Goal: Transaction & Acquisition: Book appointment/travel/reservation

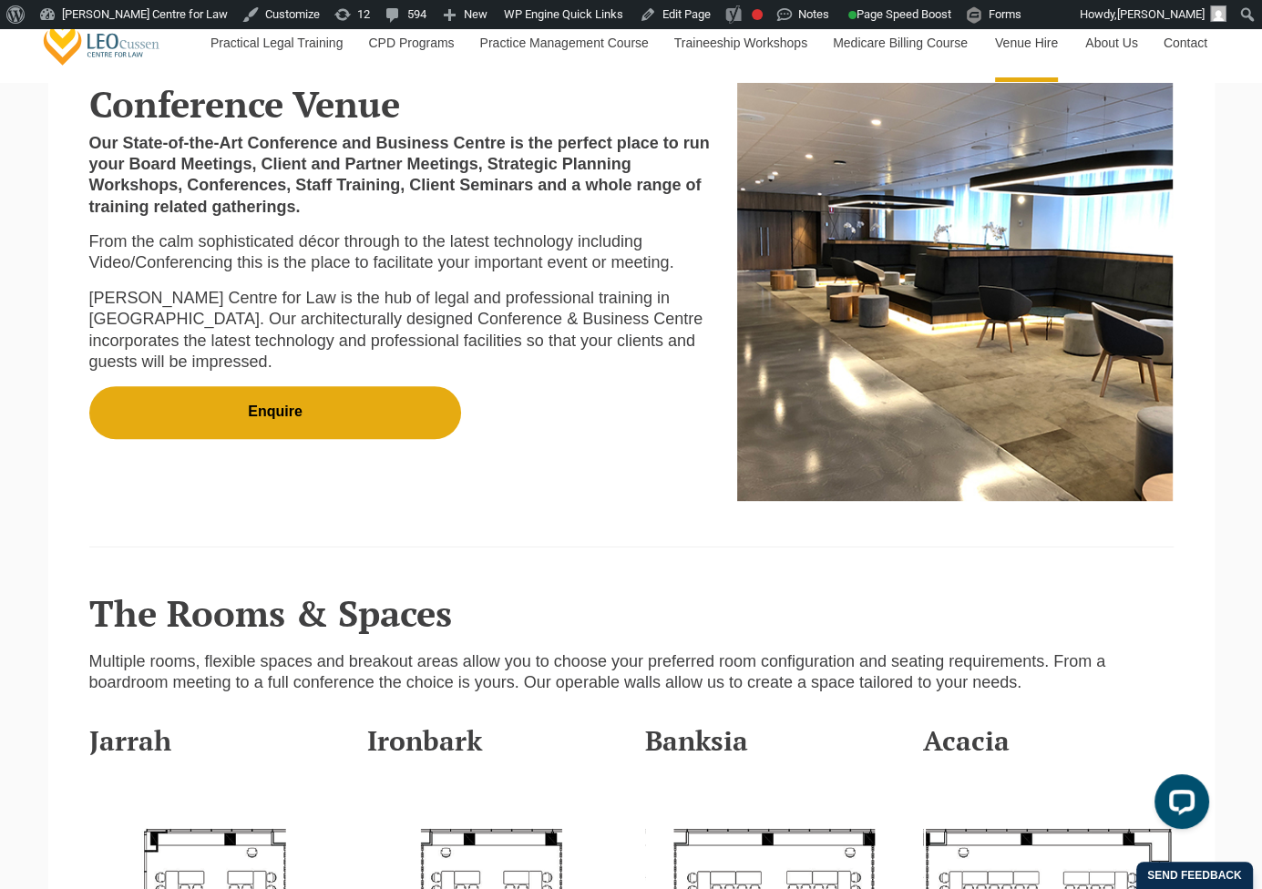
scroll to position [546, 0]
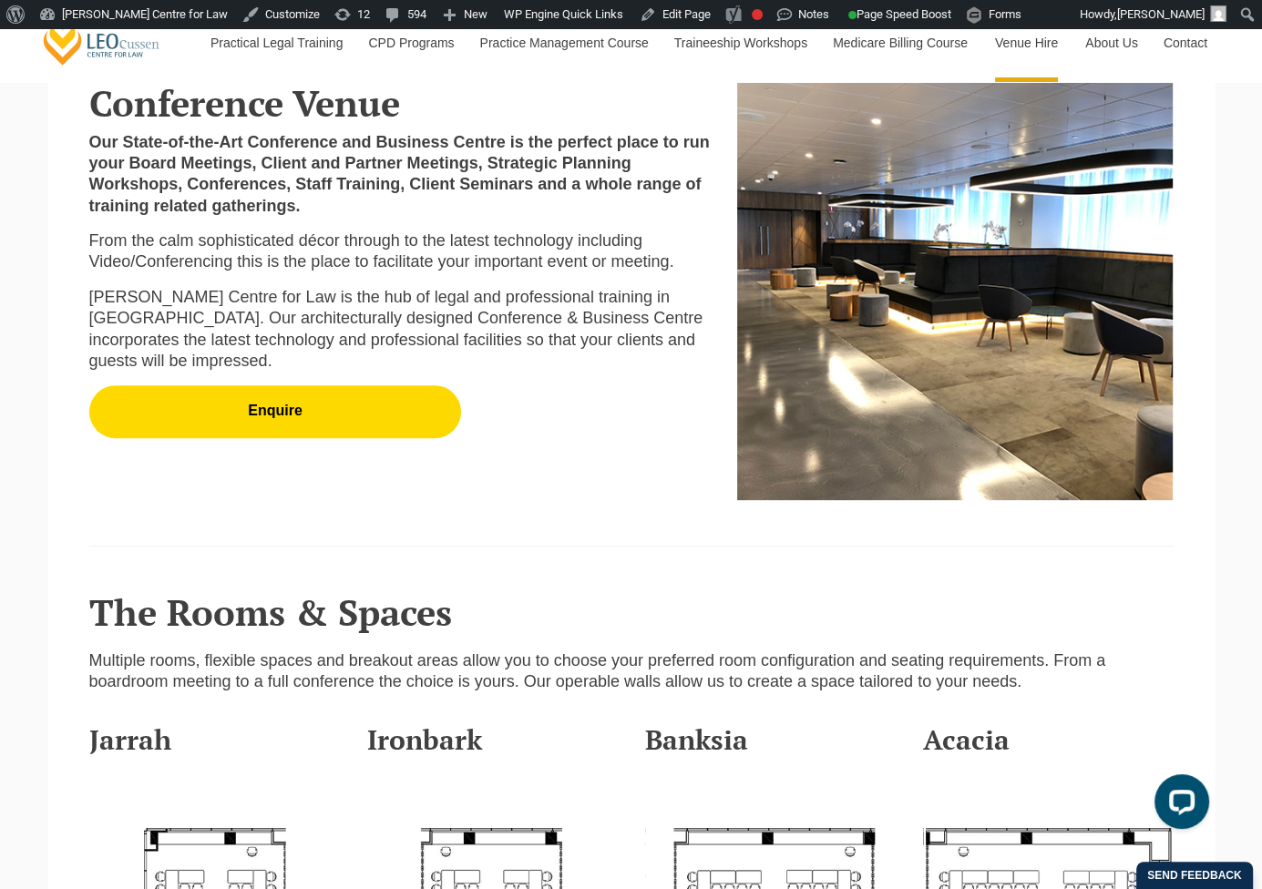
click at [346, 431] on link "Enquire" at bounding box center [275, 411] width 373 height 53
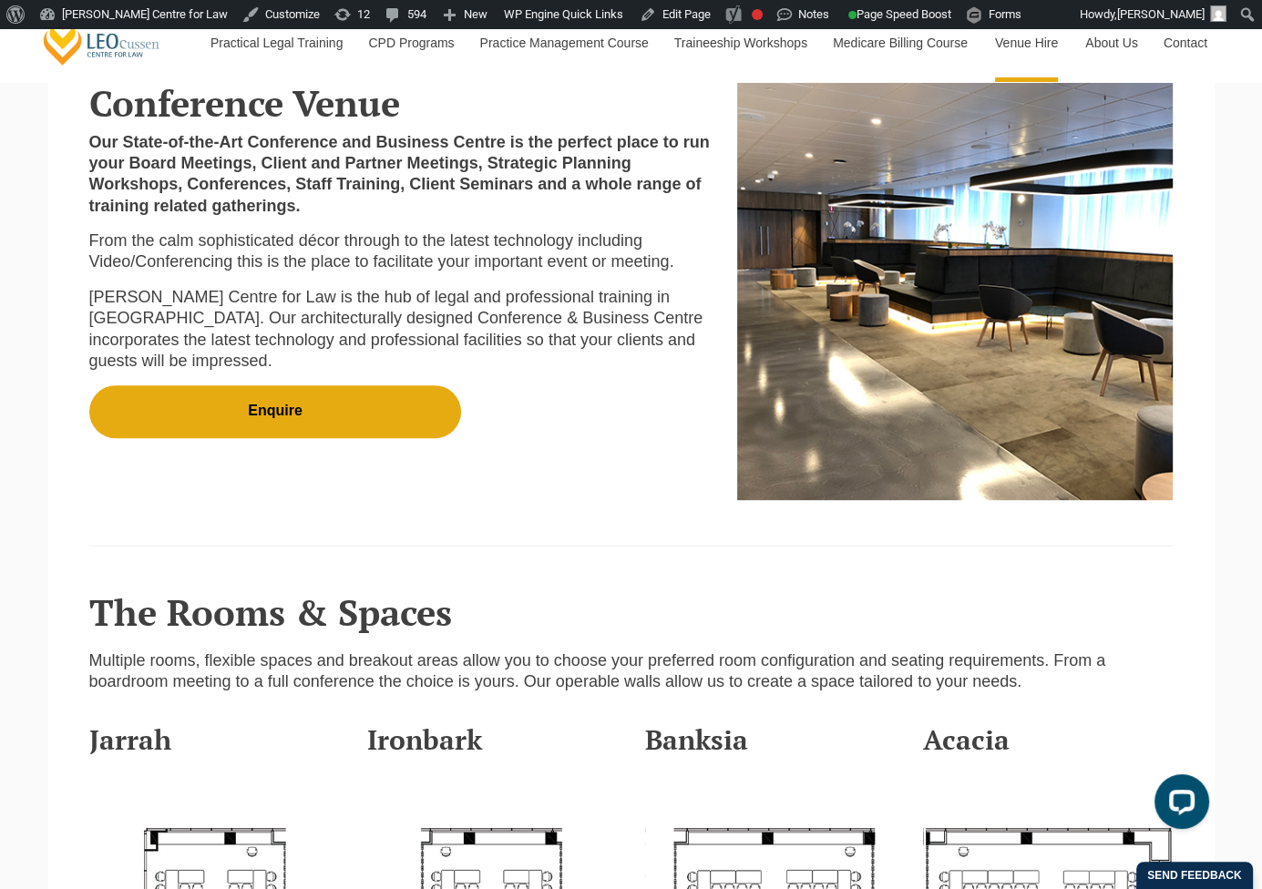
scroll to position [5794, 0]
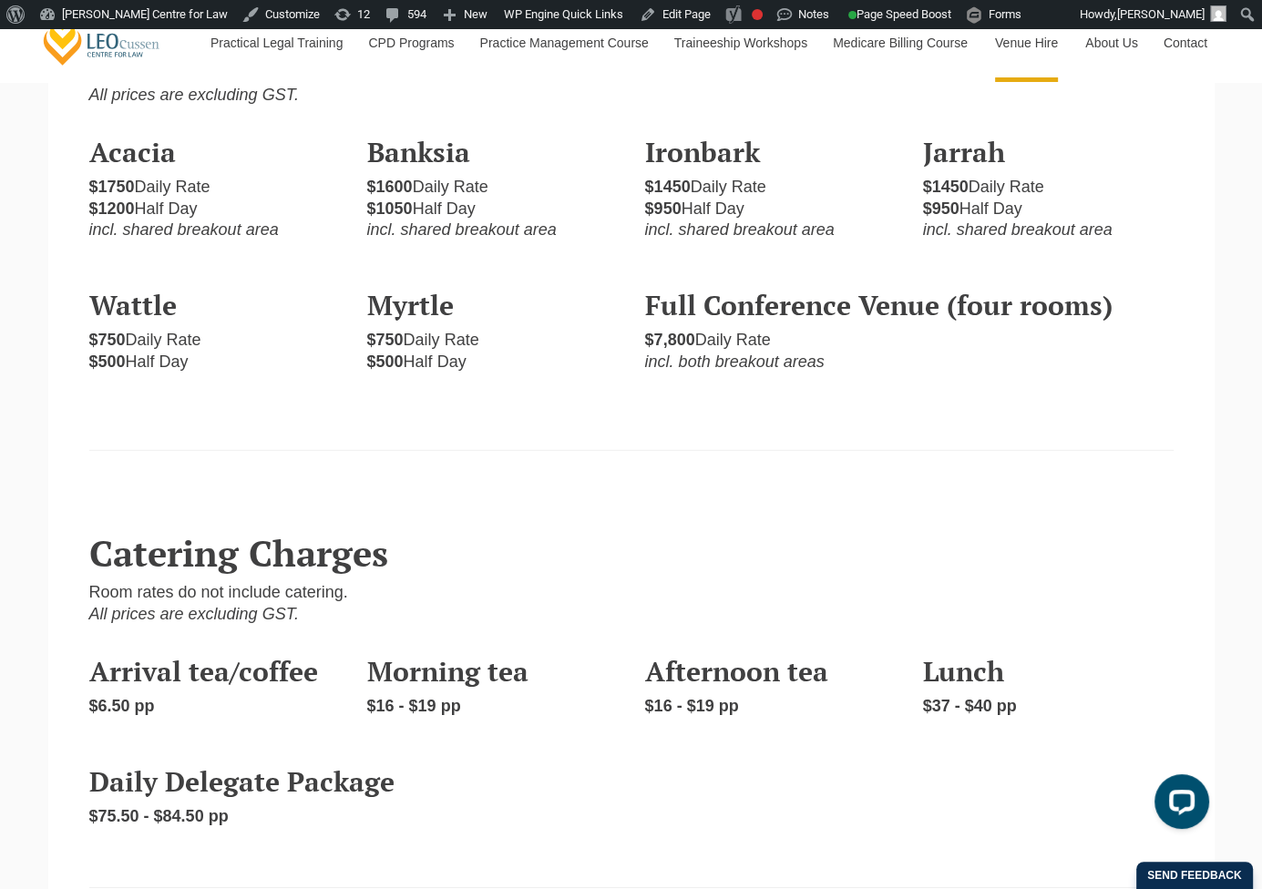
scroll to position [4919, 0]
drag, startPoint x: 1161, startPoint y: 397, endPoint x: 1138, endPoint y: 371, distance: 34.9
click at [1161, 397] on section "Room Hire Rates Room Hire rates include AV basic functionality. Charges will be…" at bounding box center [631, 180] width 1166 height 540
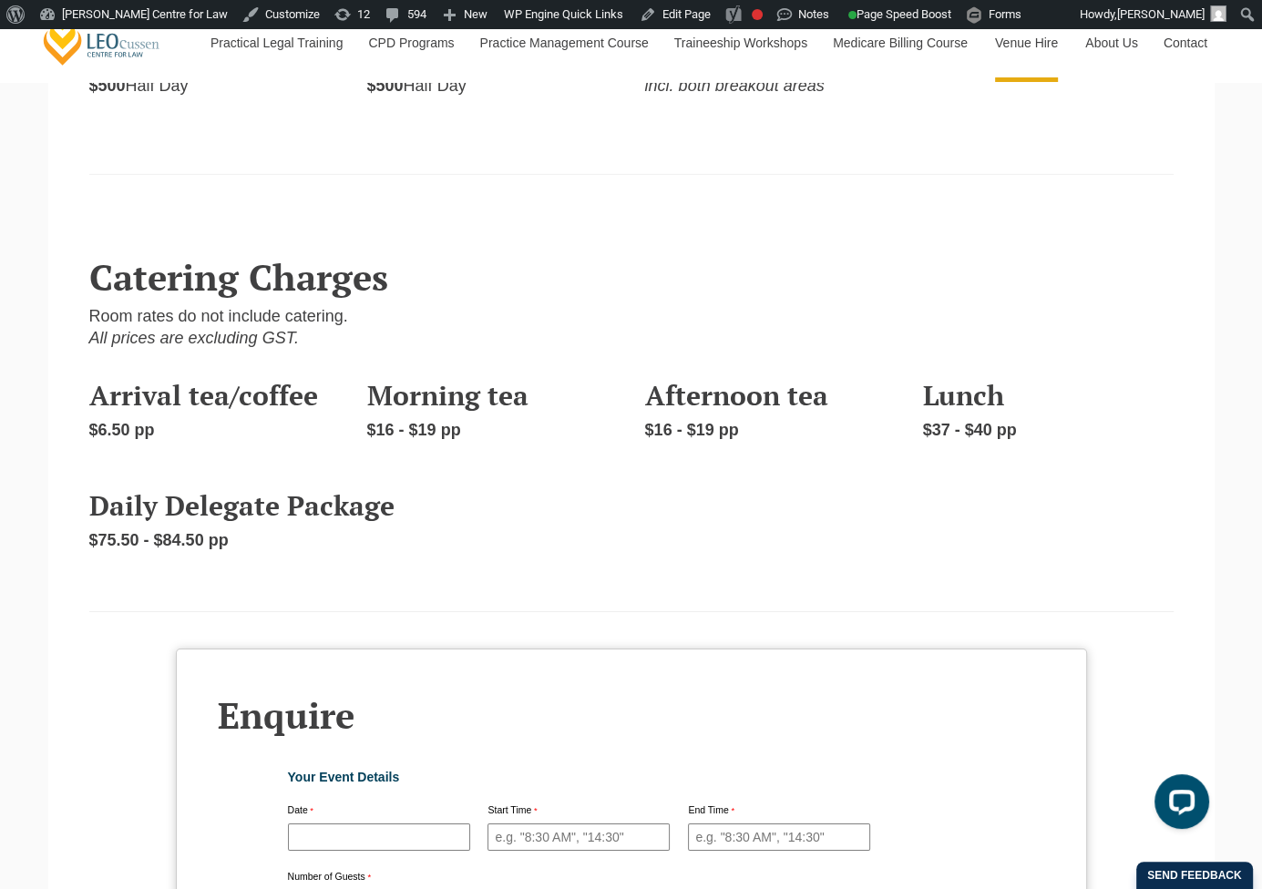
scroll to position [5193, 0]
drag, startPoint x: 167, startPoint y: 418, endPoint x: 157, endPoint y: 414, distance: 11.0
click at [166, 421] on p "$6.50 pp" at bounding box center [214, 431] width 251 height 21
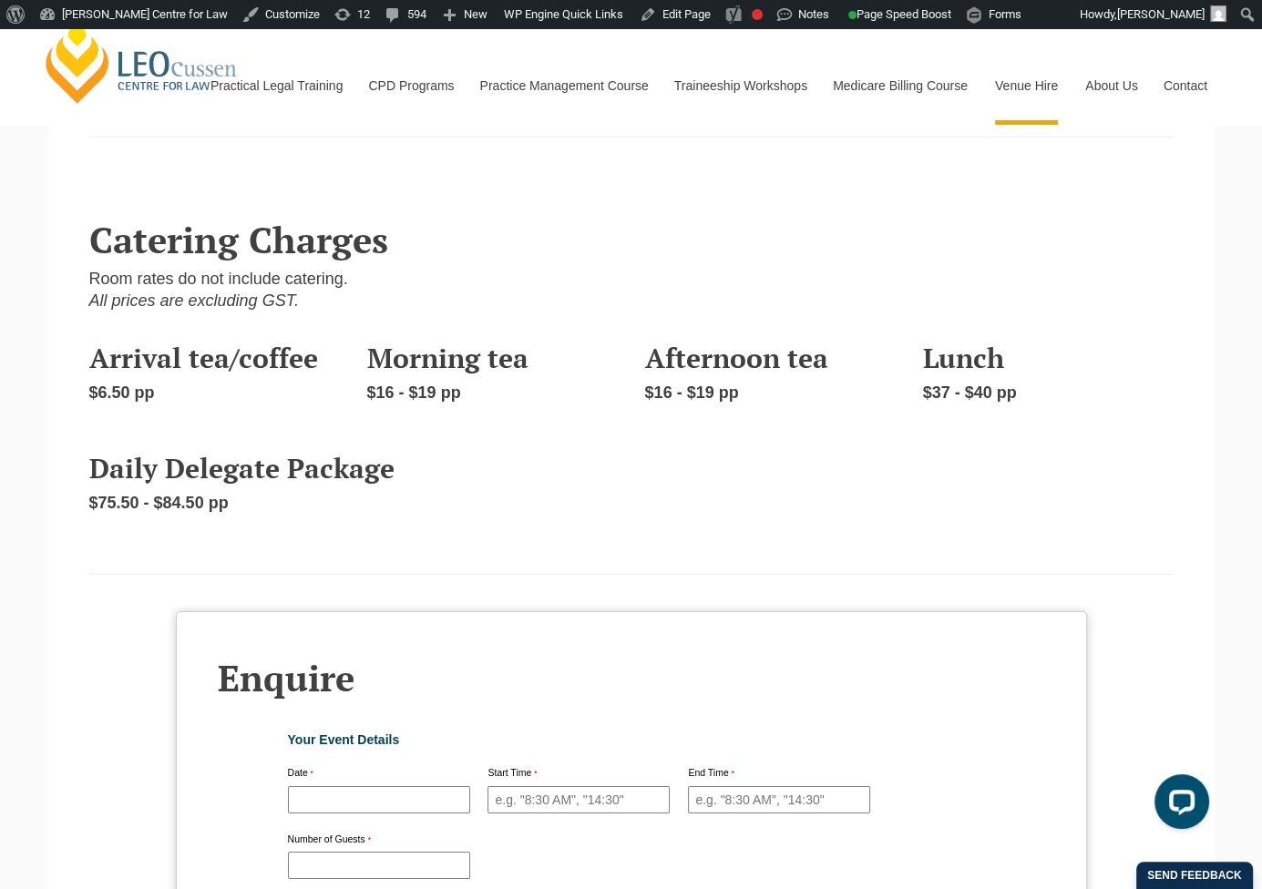
scroll to position [5229, 0]
drag, startPoint x: 15, startPoint y: 130, endPoint x: 34, endPoint y: 130, distance: 18.2
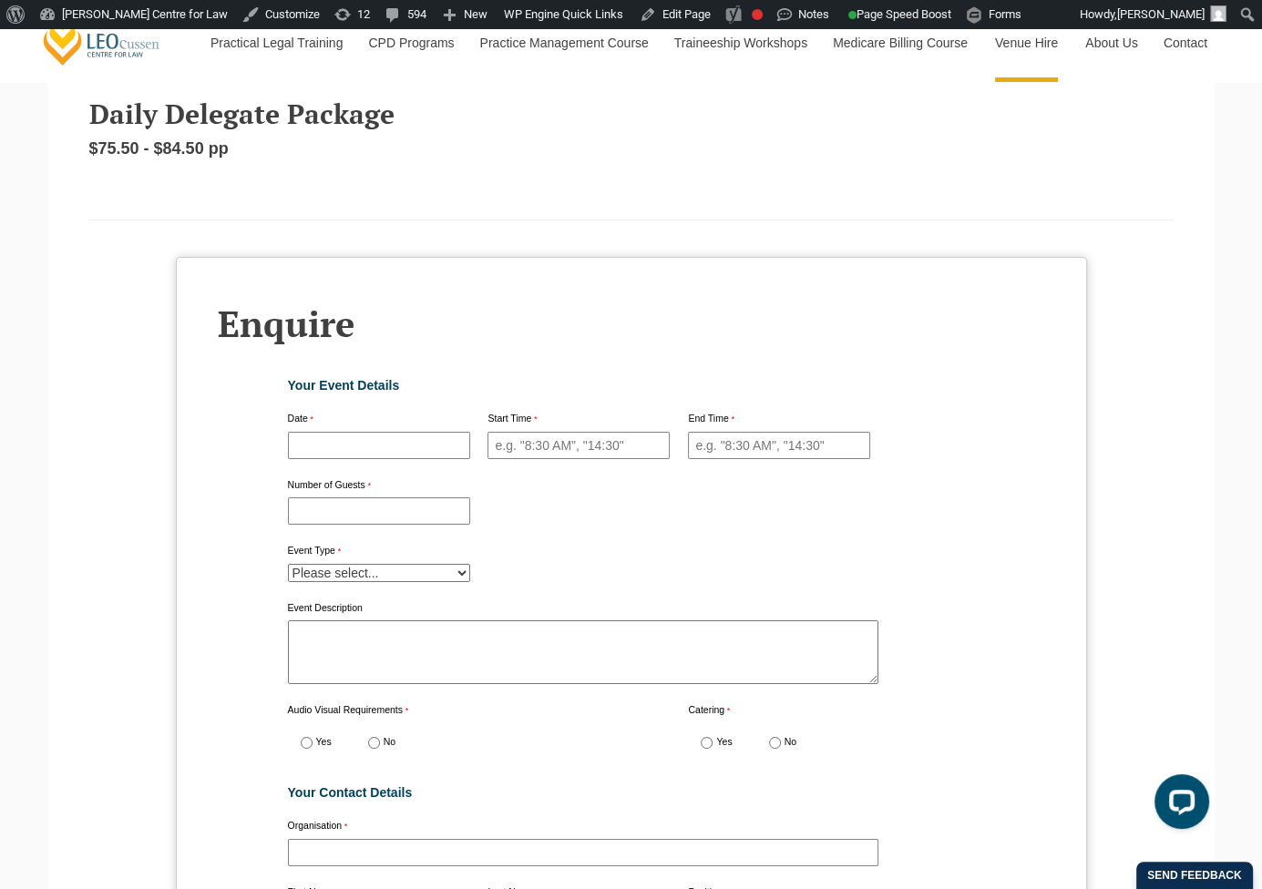
scroll to position [5221, 0]
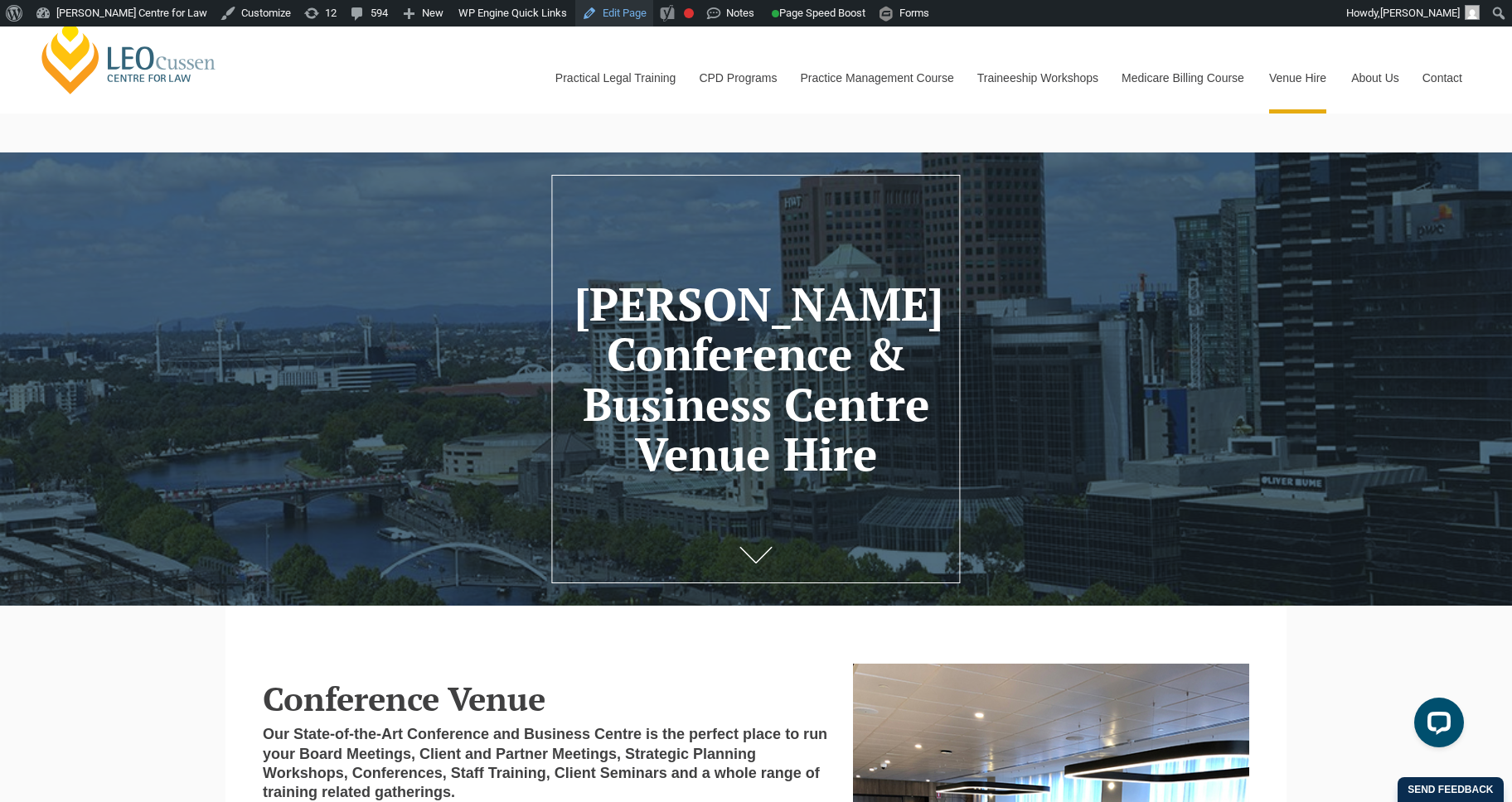
click at [587, 18] on link "Edit Page" at bounding box center [614, 13] width 78 height 26
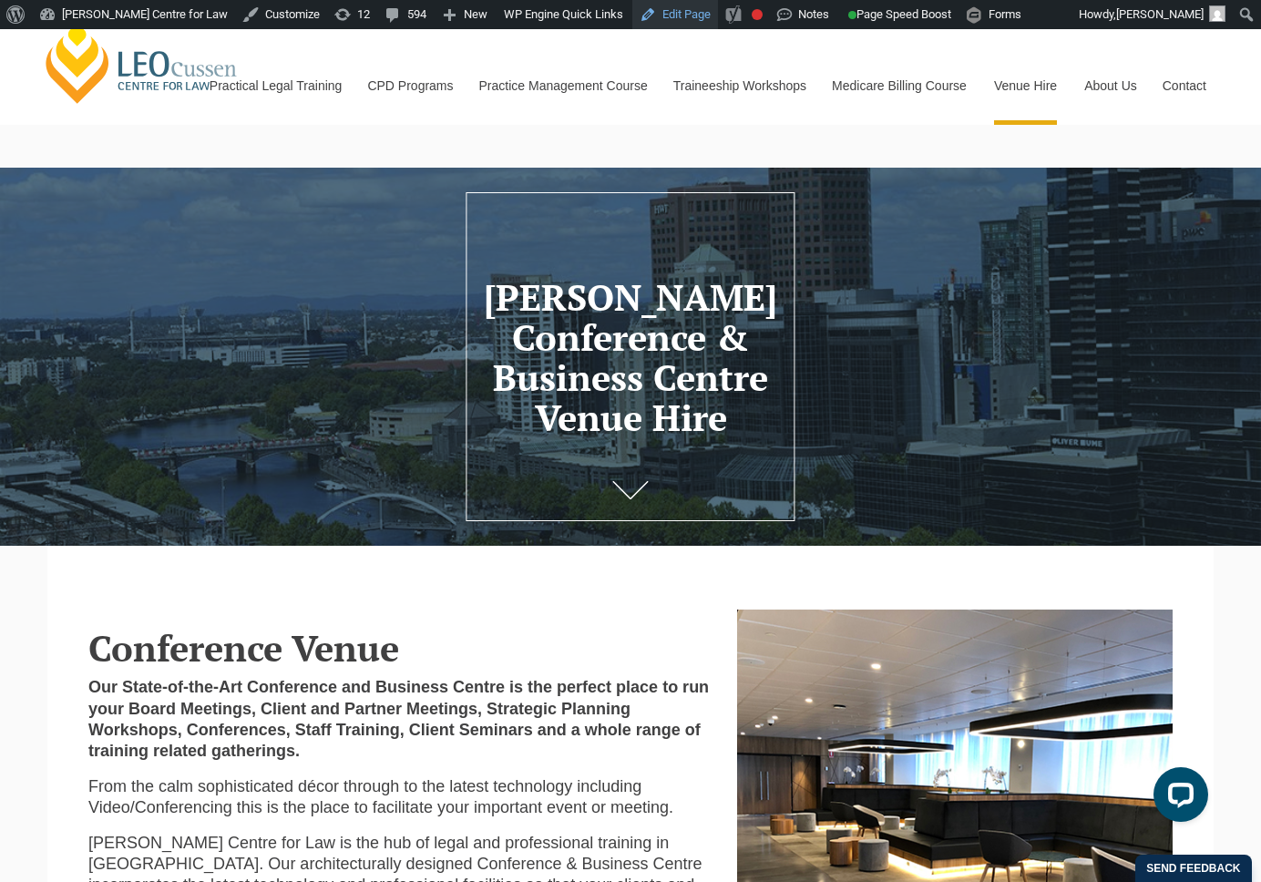
click at [650, 21] on link "Edit Page" at bounding box center [675, 14] width 86 height 29
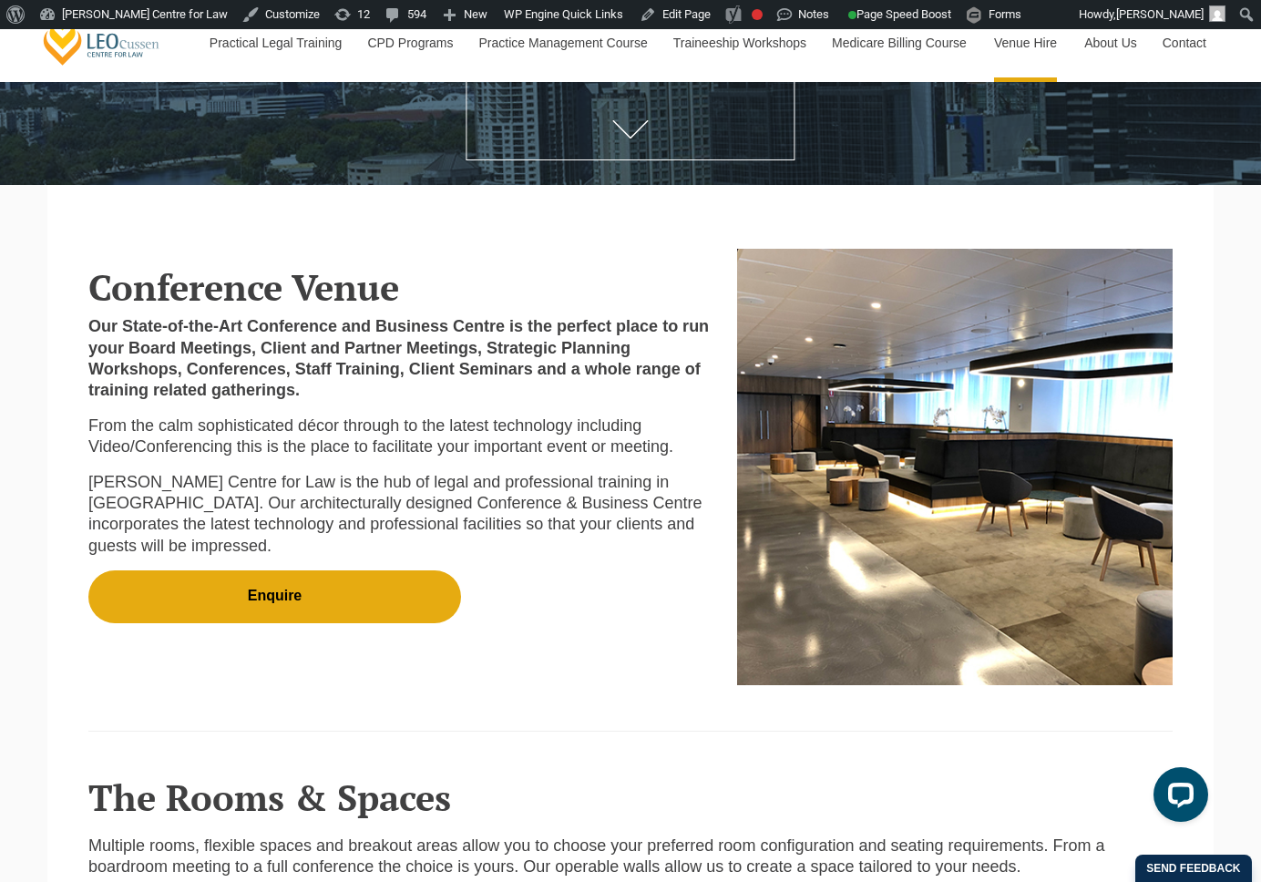
scroll to position [362, 0]
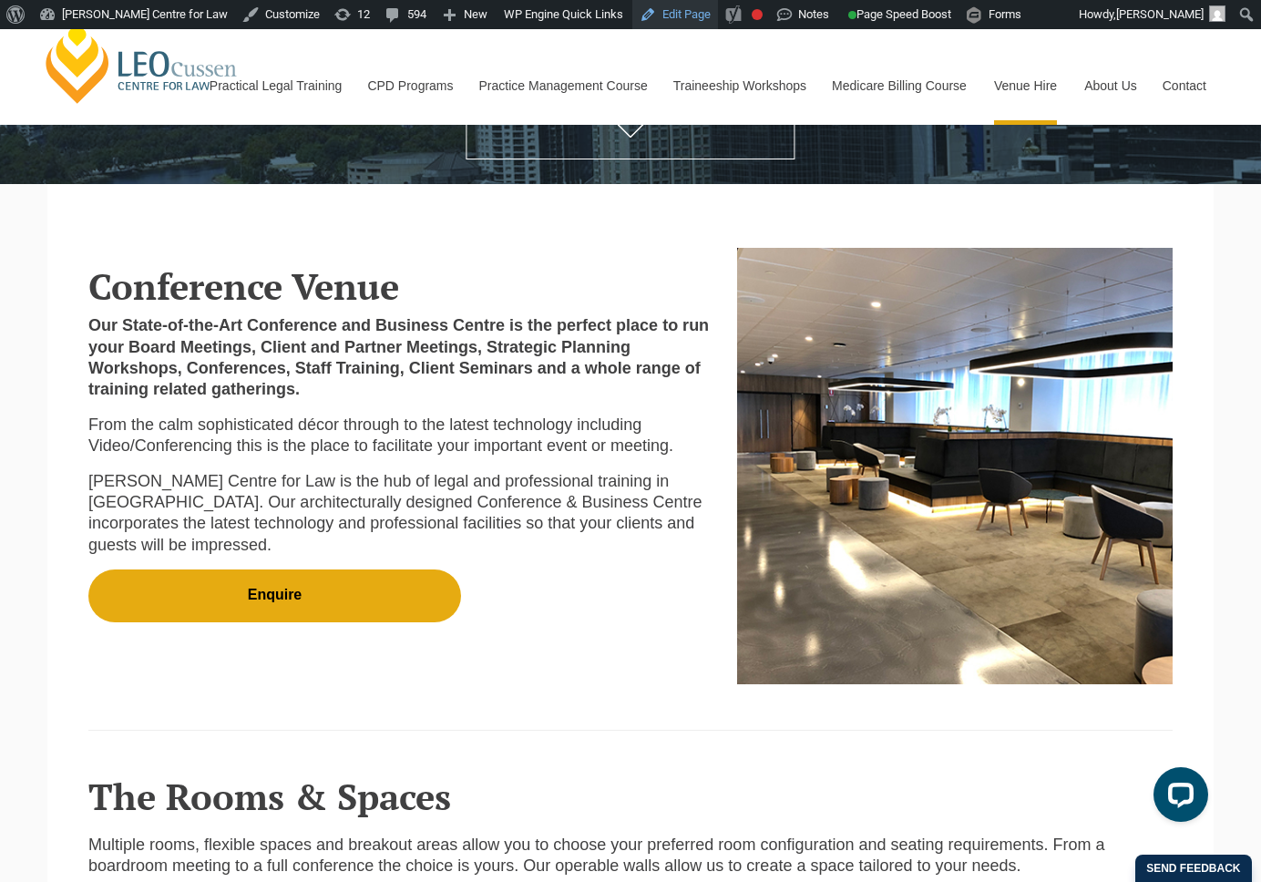
click at [656, 22] on link "Edit Page" at bounding box center [675, 14] width 86 height 29
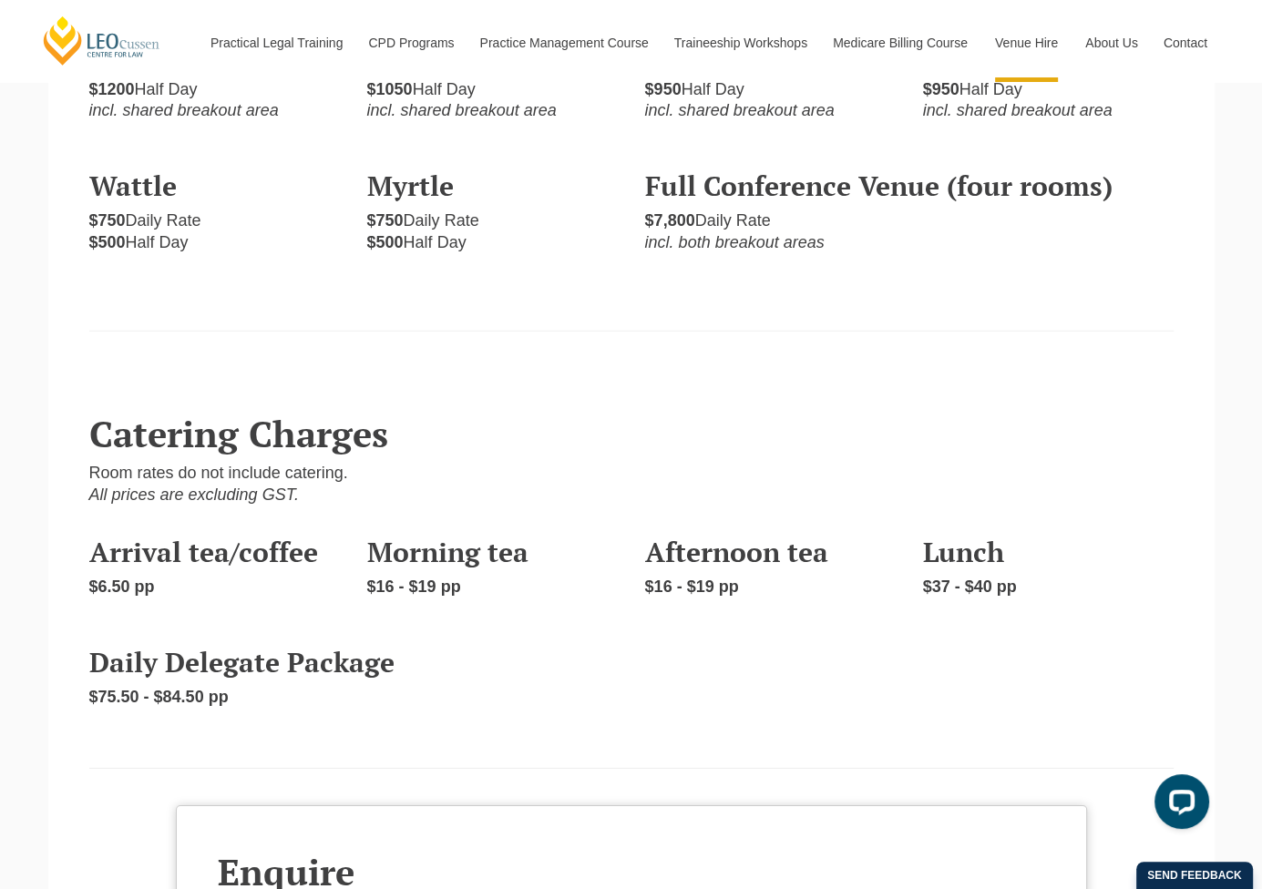
scroll to position [5009, 0]
